Goal: Task Accomplishment & Management: Complete application form

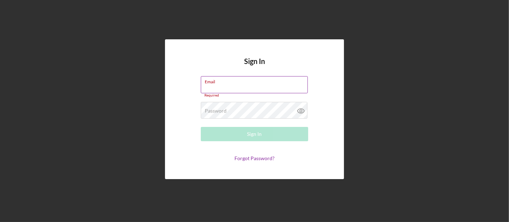
click at [244, 84] on label "Email" at bounding box center [256, 81] width 103 height 8
click at [244, 84] on input "Email" at bounding box center [254, 84] width 107 height 17
type input "[PERSON_NAME][EMAIL_ADDRESS][DOMAIN_NAME]"
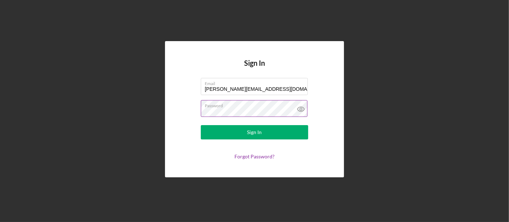
click at [306, 106] on icon at bounding box center [301, 109] width 18 height 18
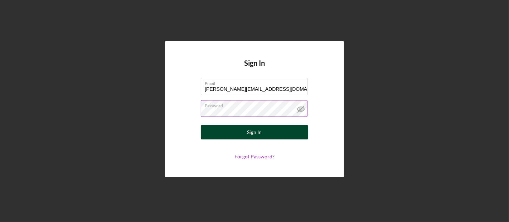
click at [277, 131] on button "Sign In" at bounding box center [254, 132] width 107 height 14
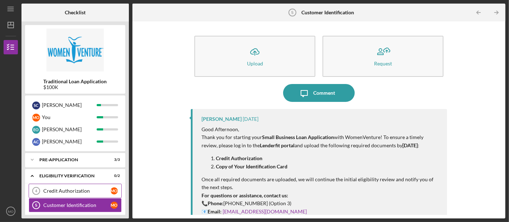
click at [75, 192] on div "Credit Authorization" at bounding box center [76, 191] width 67 height 6
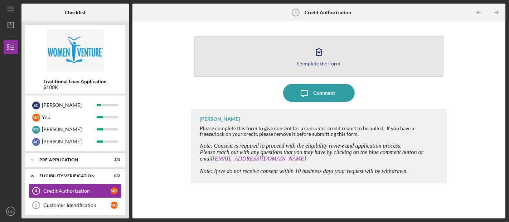
click at [320, 61] on div "Complete the Form" at bounding box center [318, 63] width 43 height 5
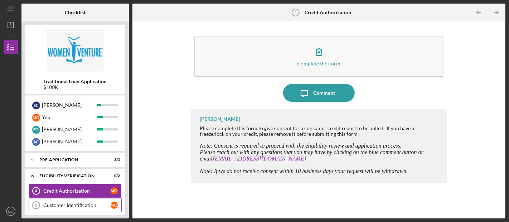
click at [58, 209] on link "Customer Identification 5 Customer Identification M O" at bounding box center [75, 205] width 93 height 14
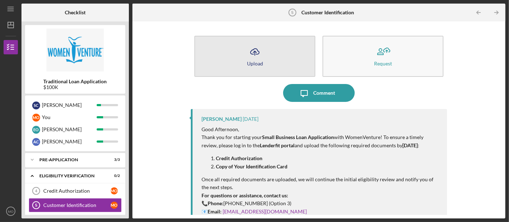
click at [249, 64] on div "Upload" at bounding box center [255, 63] width 16 height 5
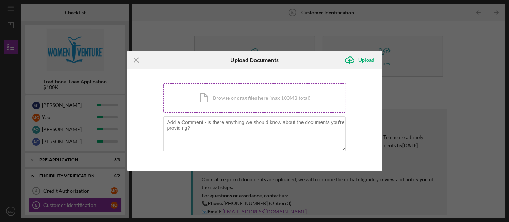
click at [238, 96] on div "Icon/Document Browse or drag files here (max 100MB total) Tap to choose files o…" at bounding box center [254, 97] width 183 height 29
click at [137, 62] on icon "Icon/Menu Close" at bounding box center [137, 60] width 18 height 18
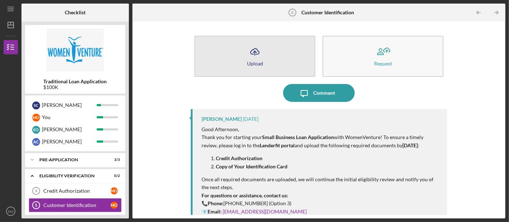
click at [269, 58] on button "Icon/Upload Upload" at bounding box center [255, 56] width 121 height 41
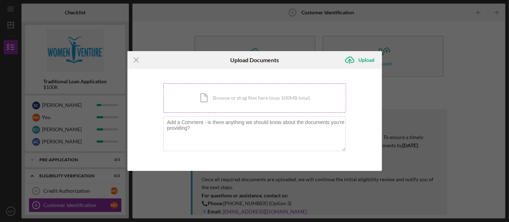
click at [229, 100] on div "Icon/Document Browse or drag files here (max 100MB total) Tap to choose files o…" at bounding box center [254, 97] width 183 height 29
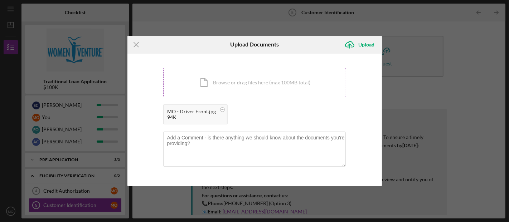
click at [237, 83] on div "Icon/Document Browse or drag files here (max 100MB total) Tap to choose files o…" at bounding box center [254, 82] width 183 height 29
click at [368, 46] on div "Upload" at bounding box center [367, 45] width 16 height 14
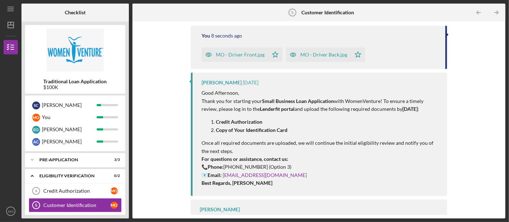
scroll to position [112, 0]
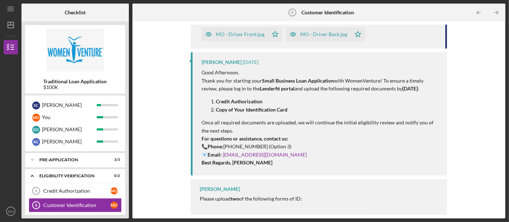
drag, startPoint x: 237, startPoint y: 199, endPoint x: 265, endPoint y: 196, distance: 28.8
click at [237, 199] on strong "two" at bounding box center [235, 199] width 9 height 6
click at [434, 77] on p "Thank you for starting your Small Business Loan Application with WomenVenture! …" at bounding box center [321, 85] width 238 height 16
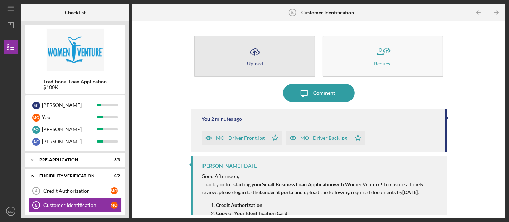
click at [232, 61] on button "Icon/Upload Upload" at bounding box center [255, 56] width 121 height 41
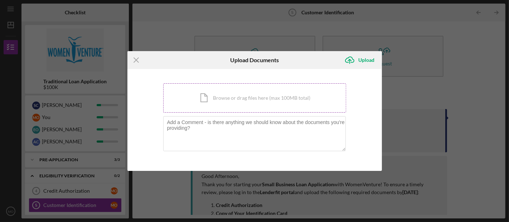
click at [224, 99] on div "Icon/Document Browse or drag files here (max 100MB total) Tap to choose files o…" at bounding box center [254, 97] width 183 height 29
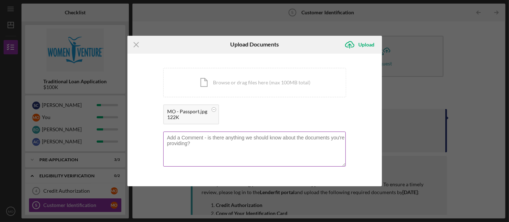
click at [210, 142] on textarea at bounding box center [254, 149] width 183 height 35
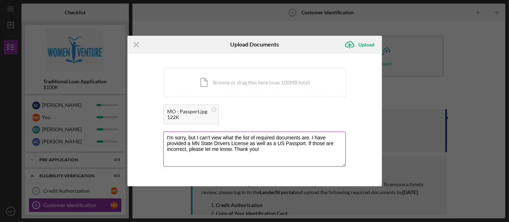
drag, startPoint x: 308, startPoint y: 137, endPoint x: 309, endPoint y: 152, distance: 14.4
click at [307, 137] on textarea "I'm sorry, but I can't view what the list of required documents are. I have pro…" at bounding box center [254, 149] width 183 height 35
type textarea "I'm sorry, but I can't view what the list of required documents are (the page s…"
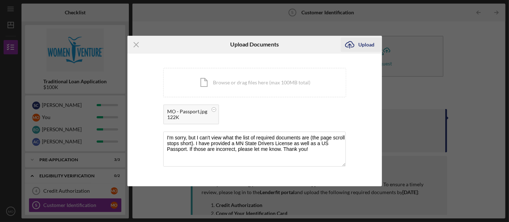
click at [364, 47] on div "Upload" at bounding box center [367, 45] width 16 height 14
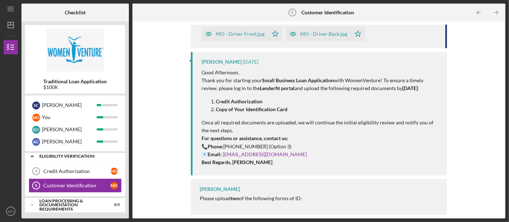
scroll to position [20, 0]
click at [60, 205] on div "Loan Processing & Documentation Requirements" at bounding box center [77, 205] width 77 height 8
click at [65, 173] on div "Credit Authorization" at bounding box center [76, 172] width 67 height 6
